Goal: Task Accomplishment & Management: Manage account settings

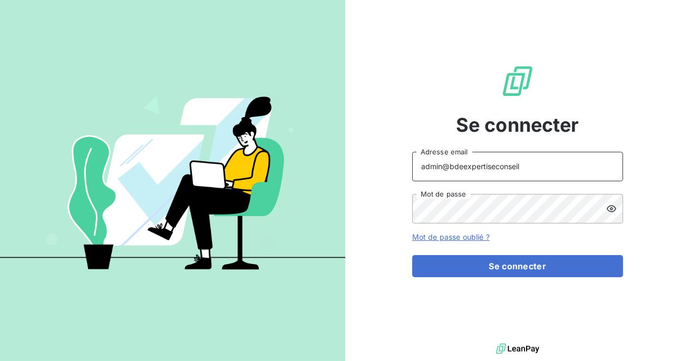
click at [516, 171] on input "admin@bdeexpertiseconseil" at bounding box center [517, 167] width 211 height 30
type input "admin@bexpert"
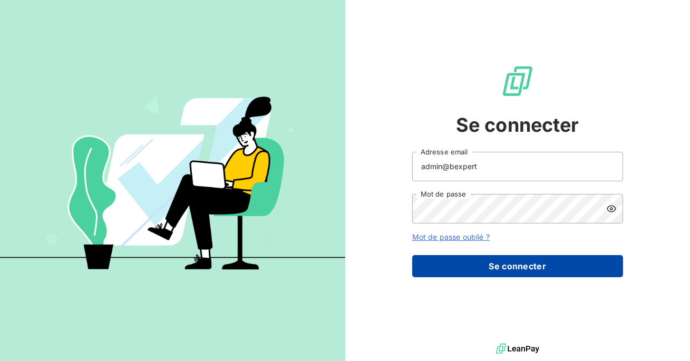
click at [501, 264] on button "Se connecter" at bounding box center [517, 266] width 211 height 22
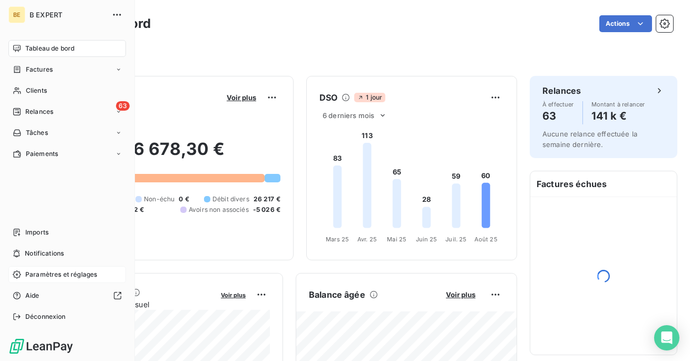
click at [30, 276] on span "Paramètres et réglages" at bounding box center [61, 274] width 72 height 9
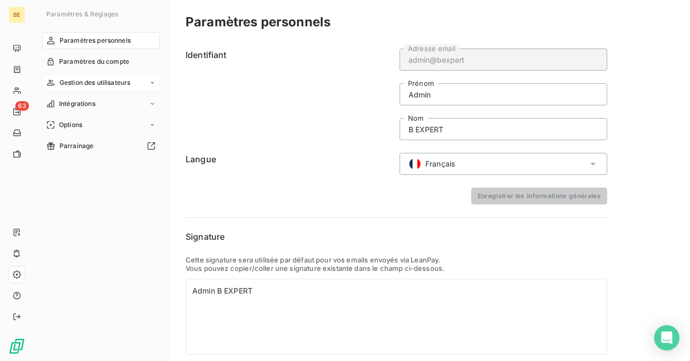
click at [111, 80] on span "Gestion des utilisateurs" at bounding box center [95, 82] width 71 height 9
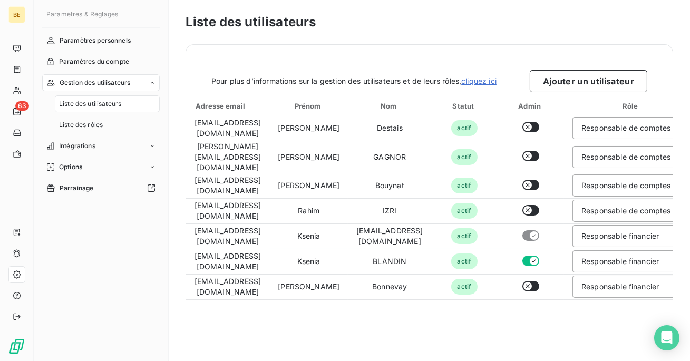
click at [536, 64] on div "Pour plus d’informations sur la gestion des utilisateurs et de leurs rôles, cli…" at bounding box center [429, 68] width 486 height 47
click at [546, 73] on button "Ajouter un utilisateur" at bounding box center [587, 81] width 117 height 22
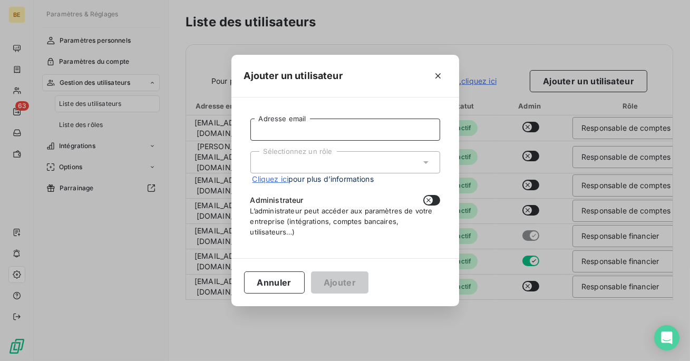
click at [388, 127] on input "Adresse email" at bounding box center [345, 130] width 190 height 22
paste input "[EMAIL_ADDRESS][DOMAIN_NAME]"
type input "[EMAIL_ADDRESS][DOMAIN_NAME]"
click at [375, 158] on div "Sélectionnez un rôle" at bounding box center [345, 162] width 190 height 22
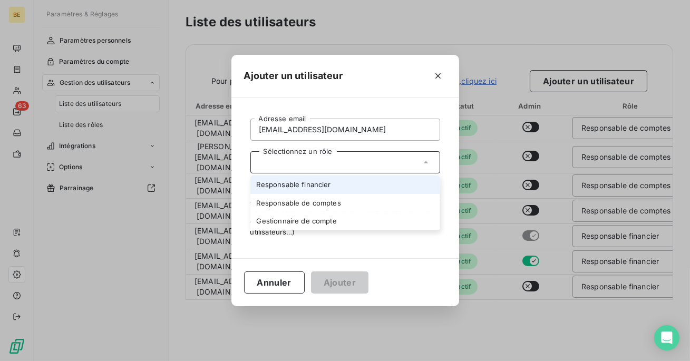
click at [358, 190] on li "Responsable financier" at bounding box center [345, 184] width 190 height 18
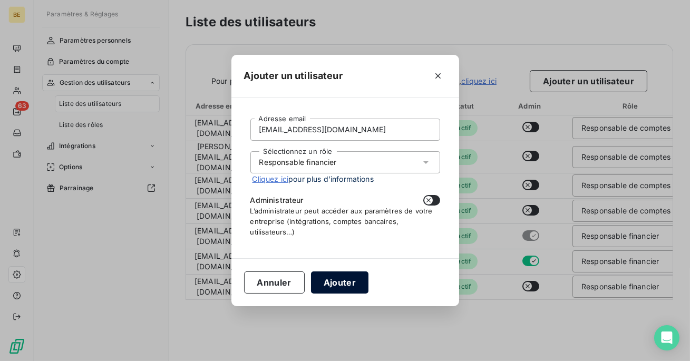
click at [336, 283] on button "Ajouter" at bounding box center [339, 282] width 57 height 22
